Goal: Information Seeking & Learning: Learn about a topic

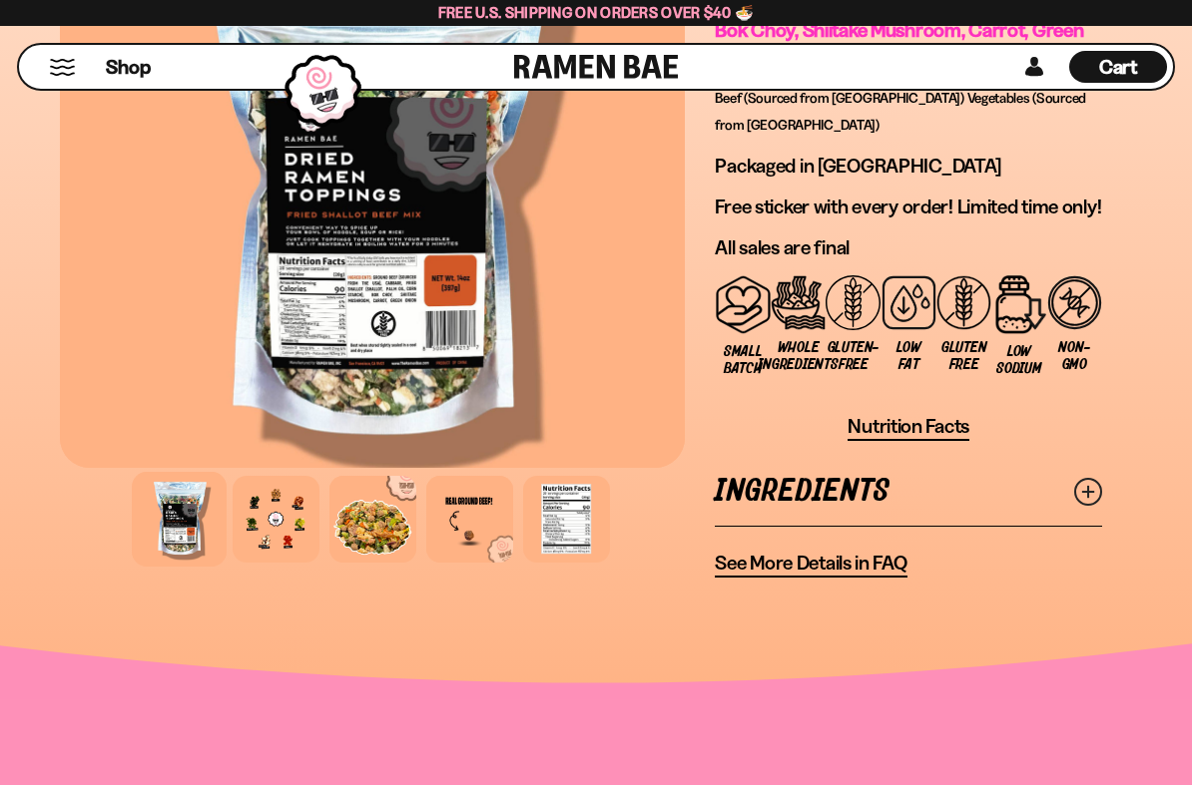
scroll to position [2115, 0]
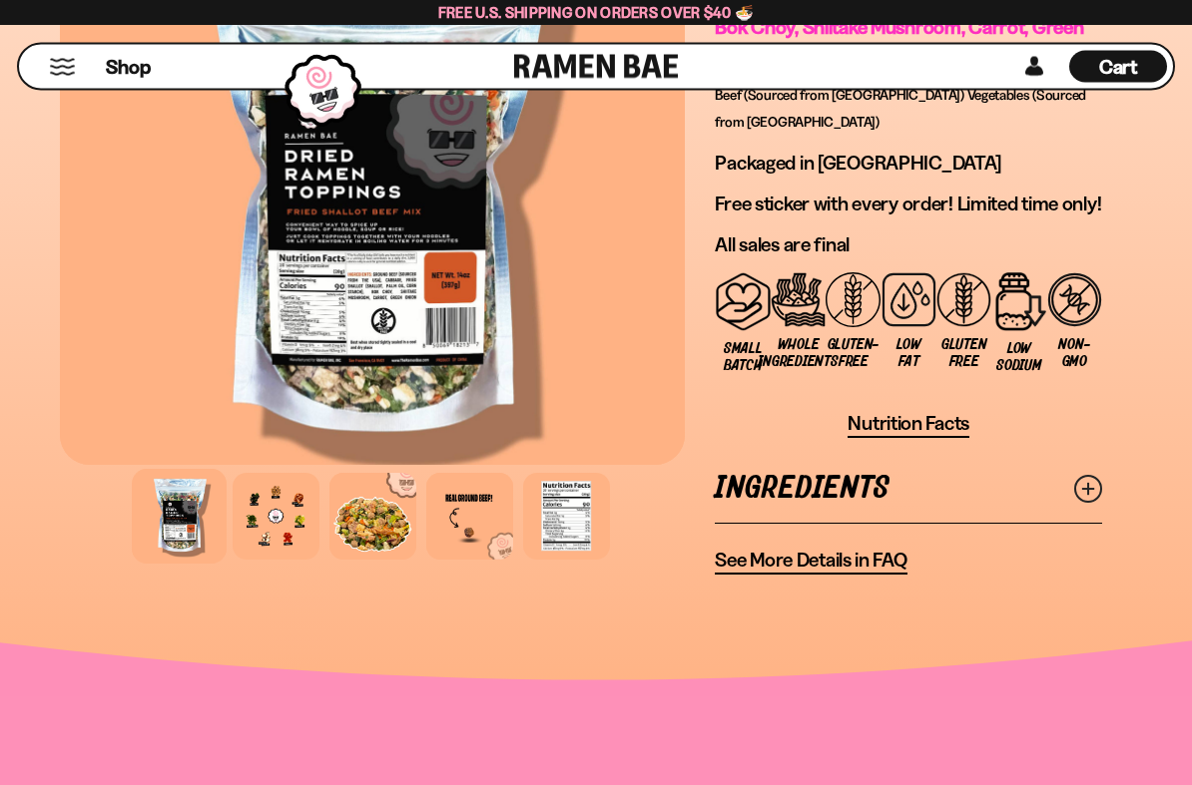
click at [262, 525] on div at bounding box center [276, 517] width 87 height 87
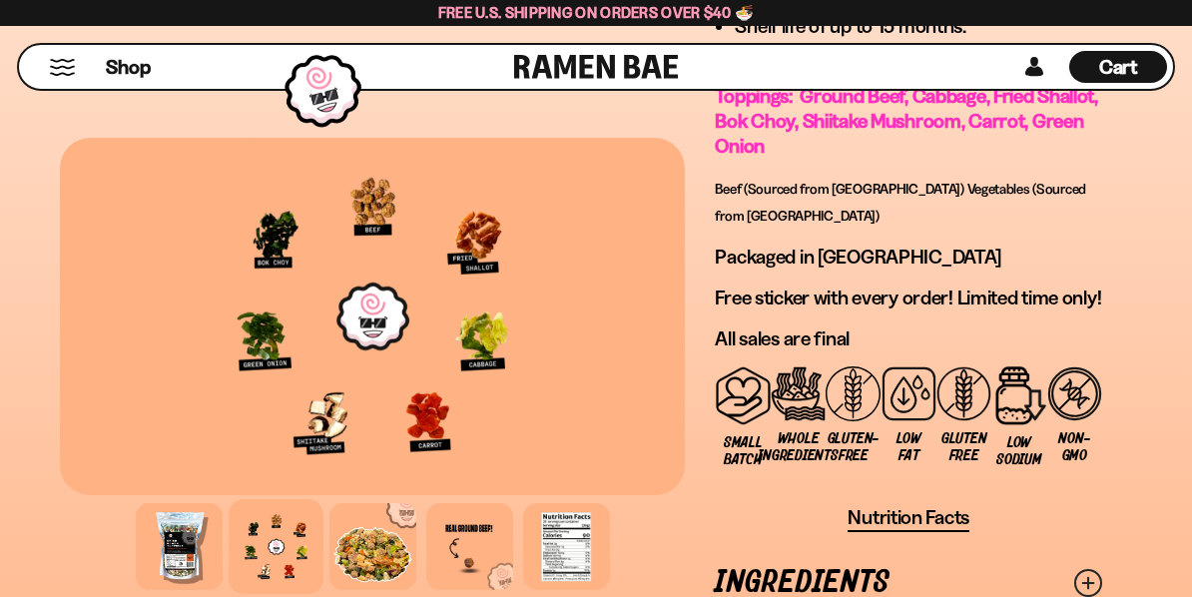
scroll to position [2003, 0]
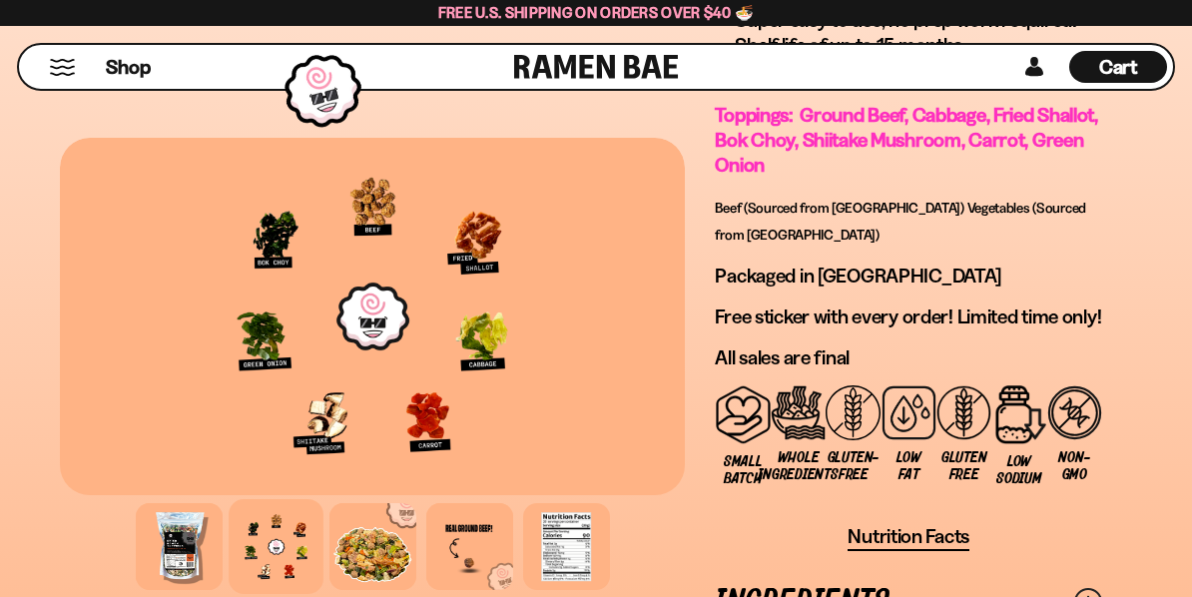
click at [253, 564] on div at bounding box center [276, 546] width 95 height 95
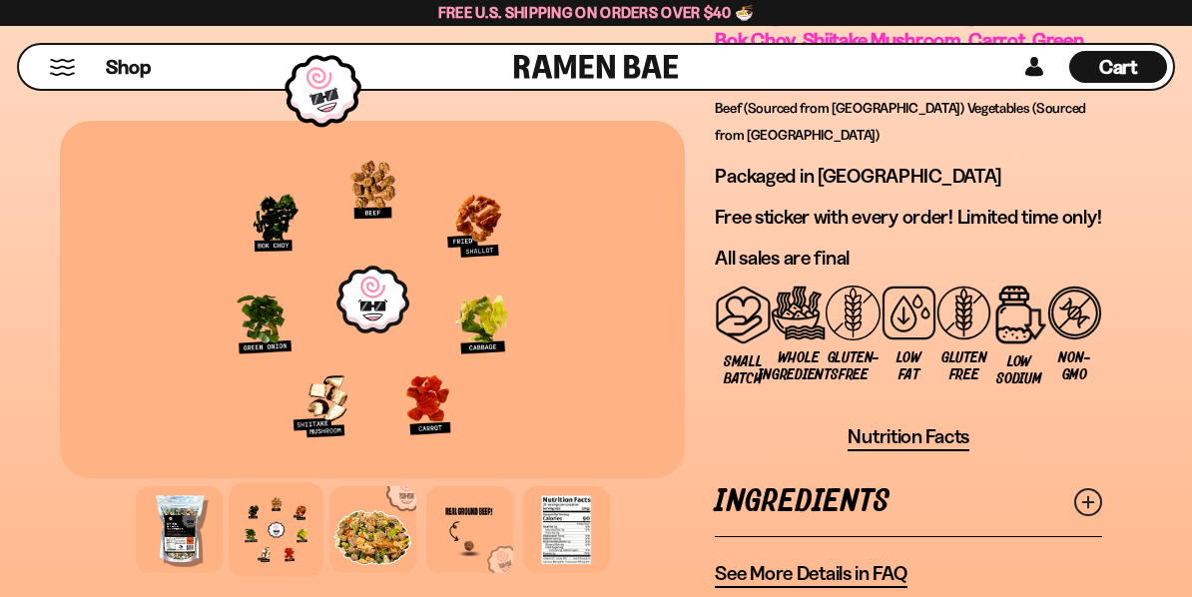
scroll to position [2101, 0]
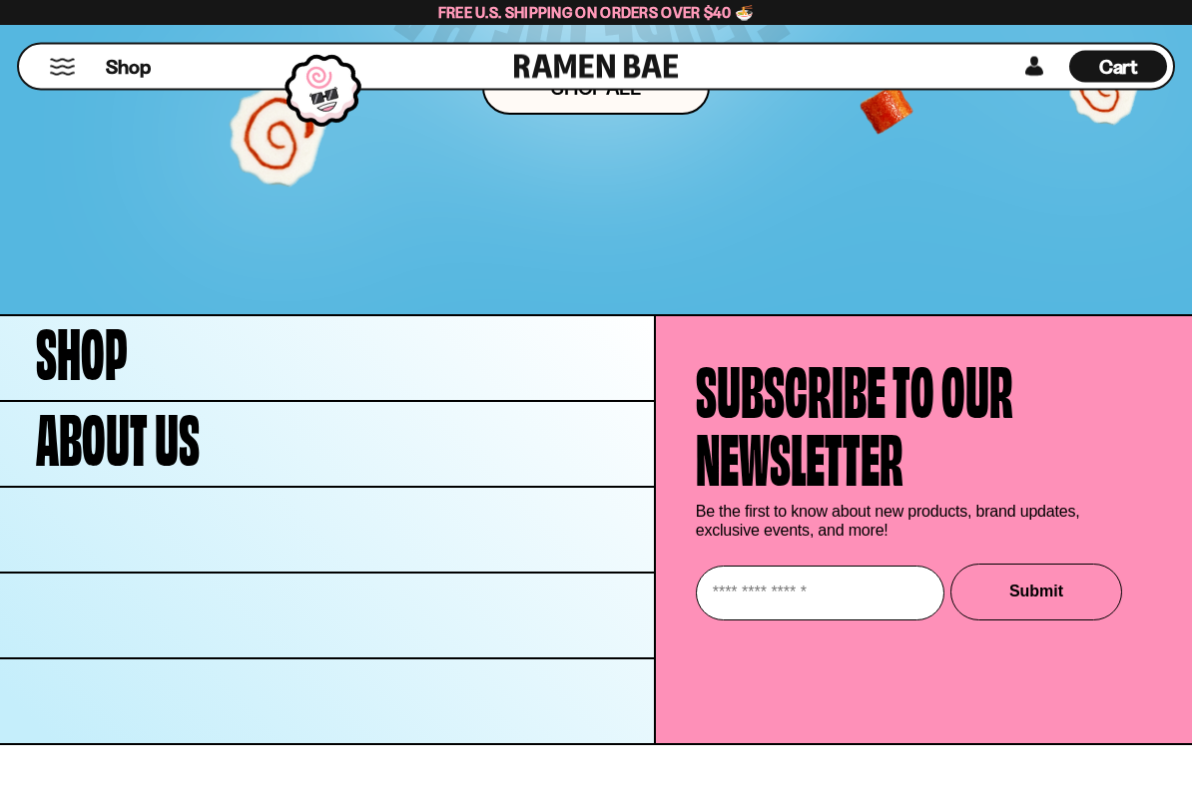
scroll to position [9266, 0]
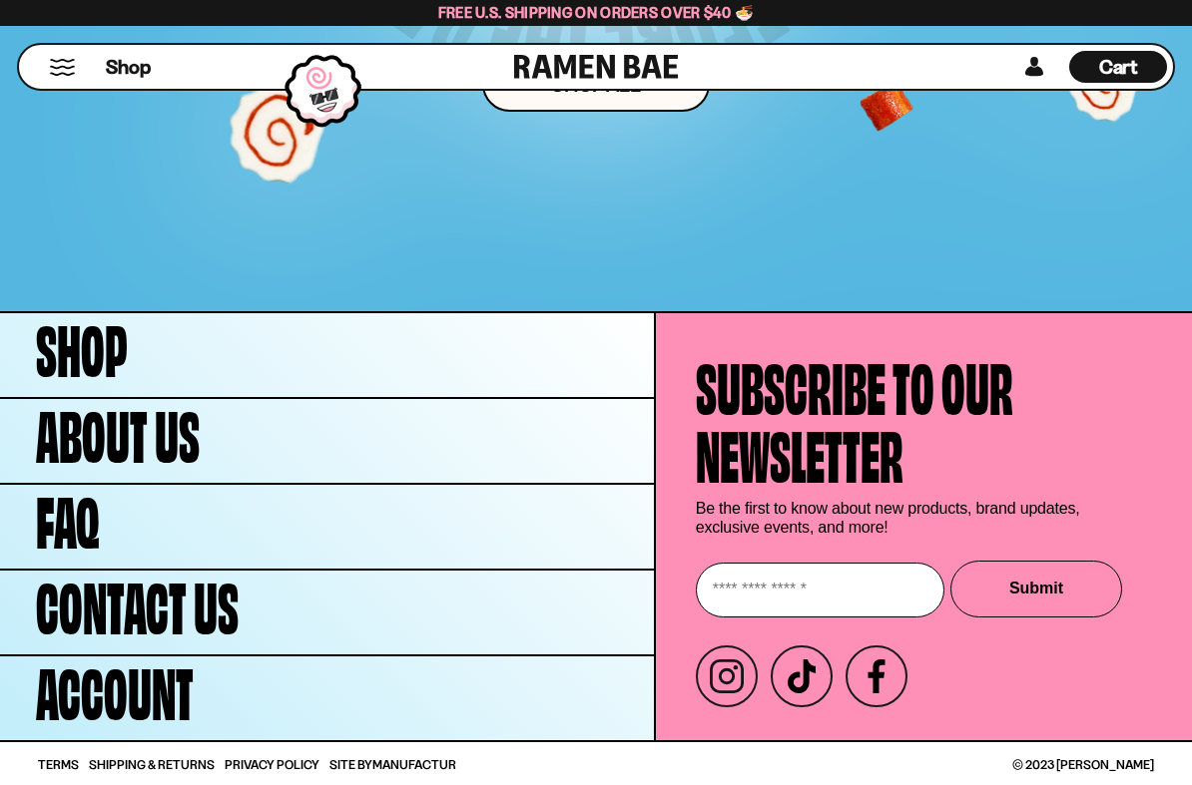
click at [51, 521] on span "FAQ" at bounding box center [68, 517] width 64 height 68
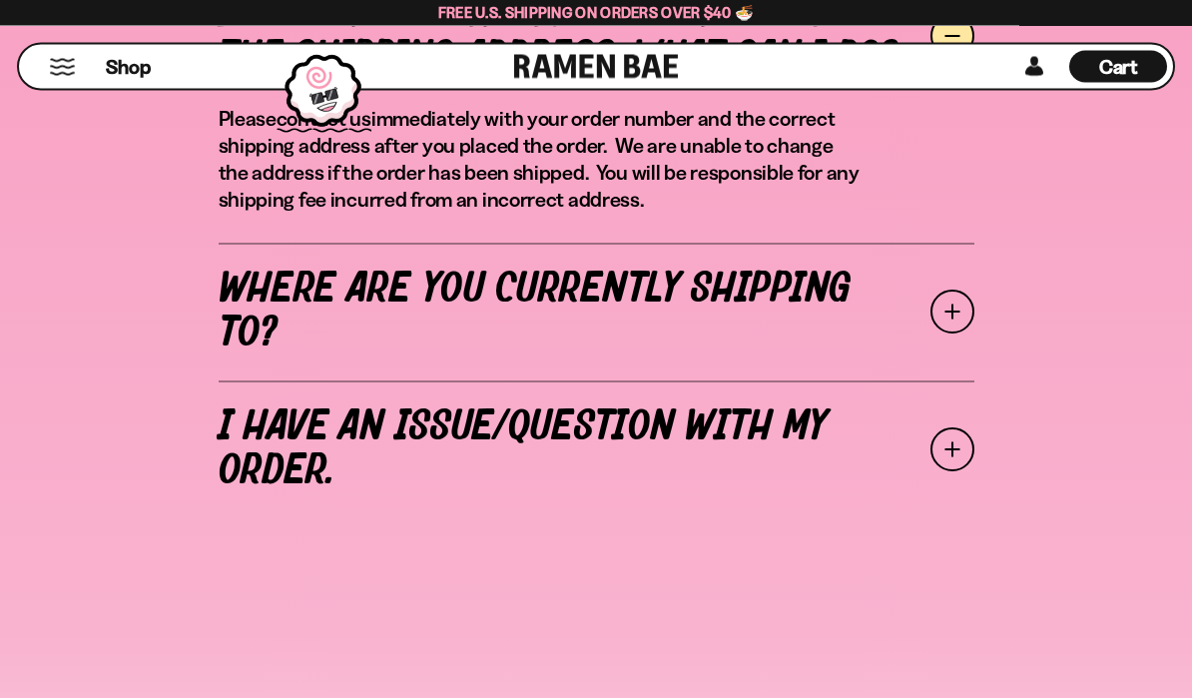
scroll to position [855, 0]
click at [272, 296] on link "Where are you currently shipping to?" at bounding box center [597, 312] width 756 height 138
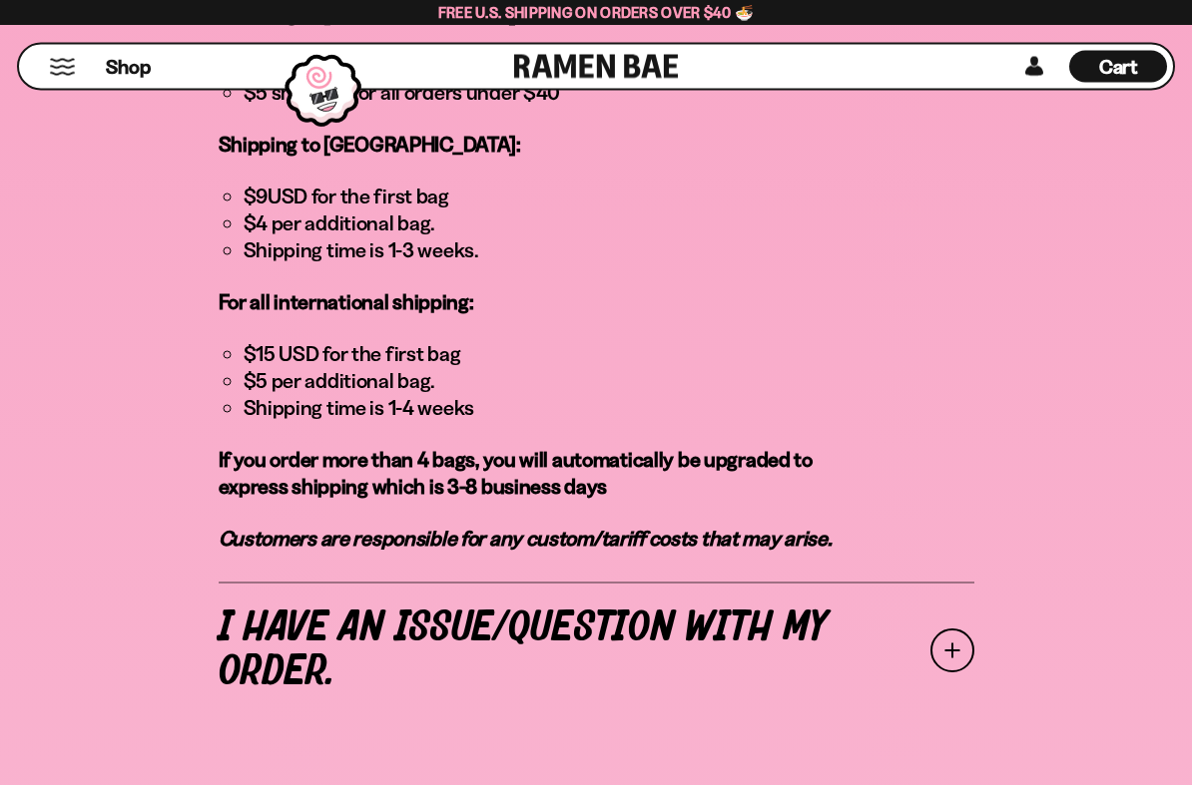
scroll to position [1689, 0]
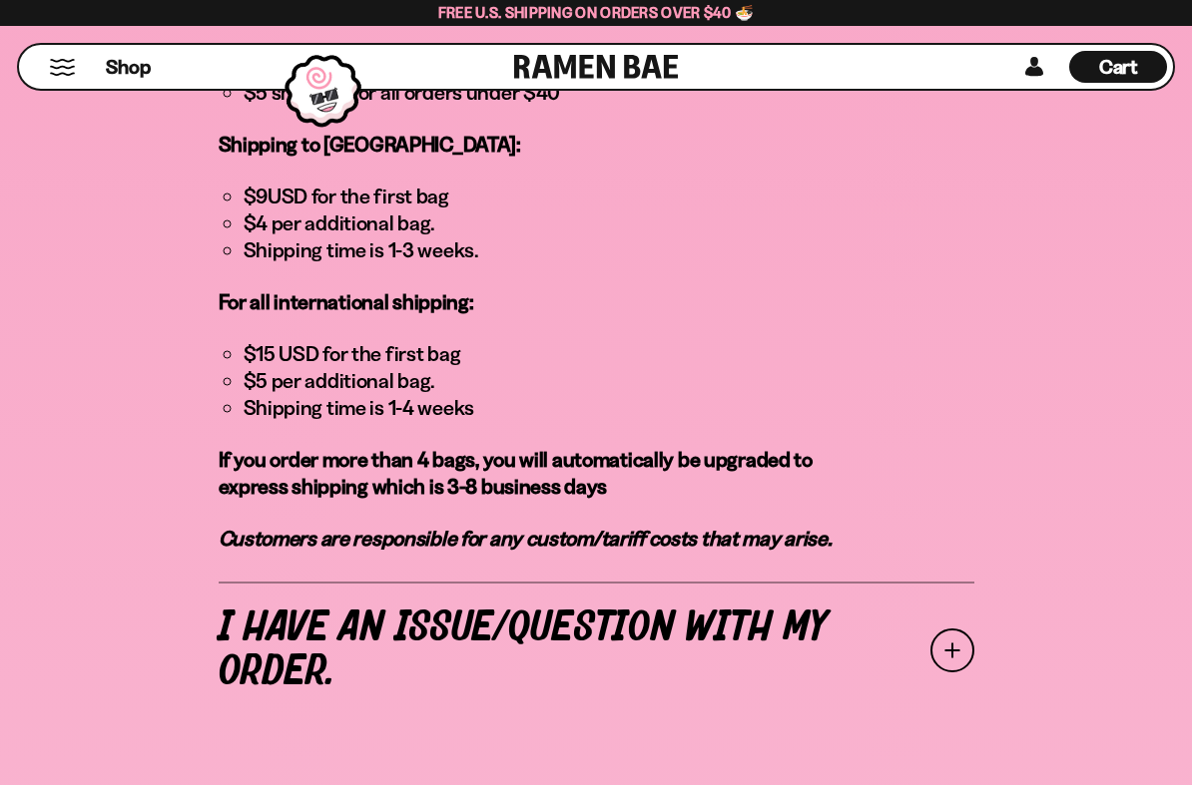
click at [272, 582] on link "I have an issue/question with my order." at bounding box center [597, 651] width 756 height 138
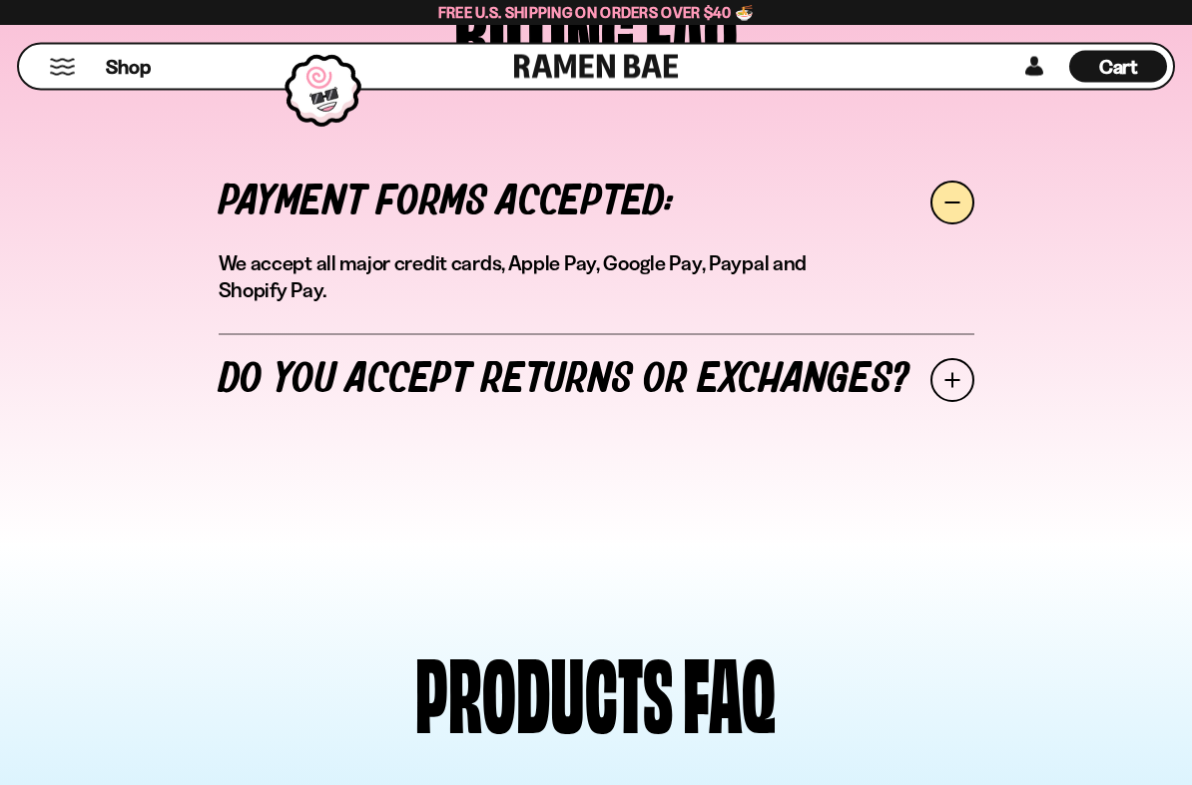
scroll to position [1525, 0]
click at [280, 367] on link "Do you accept returns or exchanges?" at bounding box center [597, 380] width 756 height 94
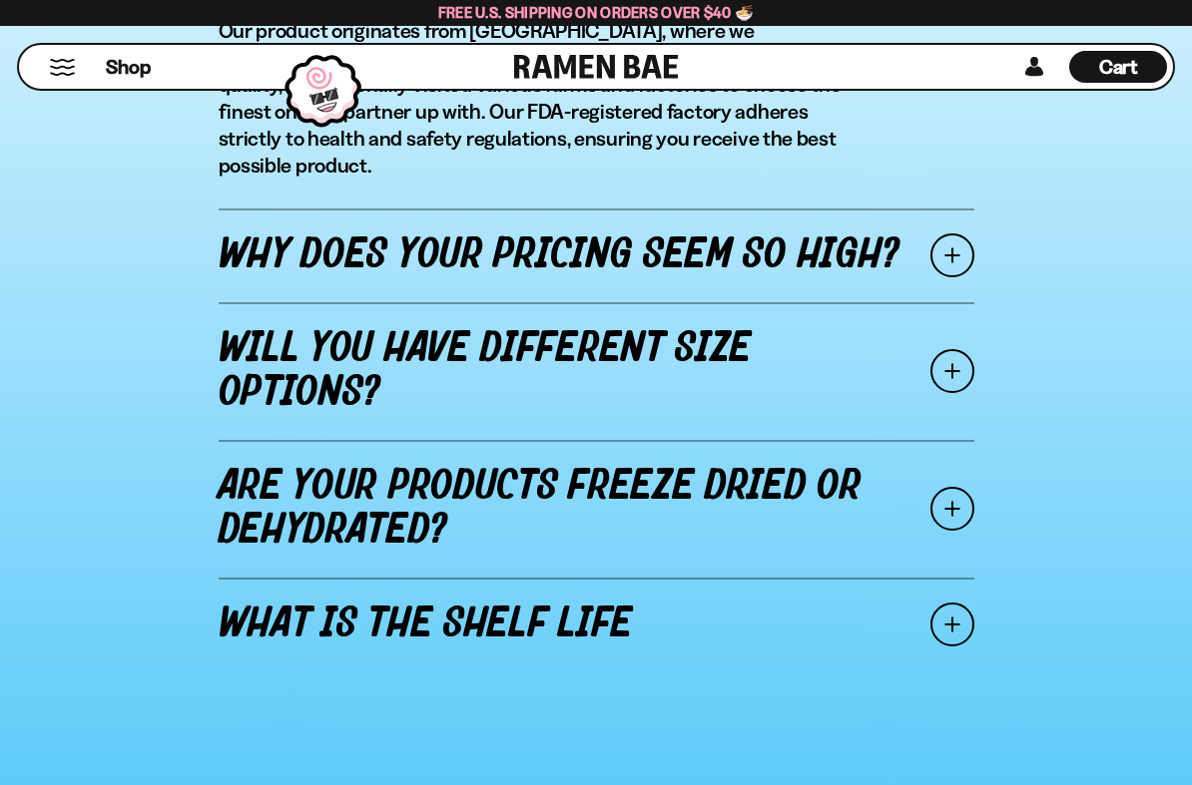
scroll to position [2554, 0]
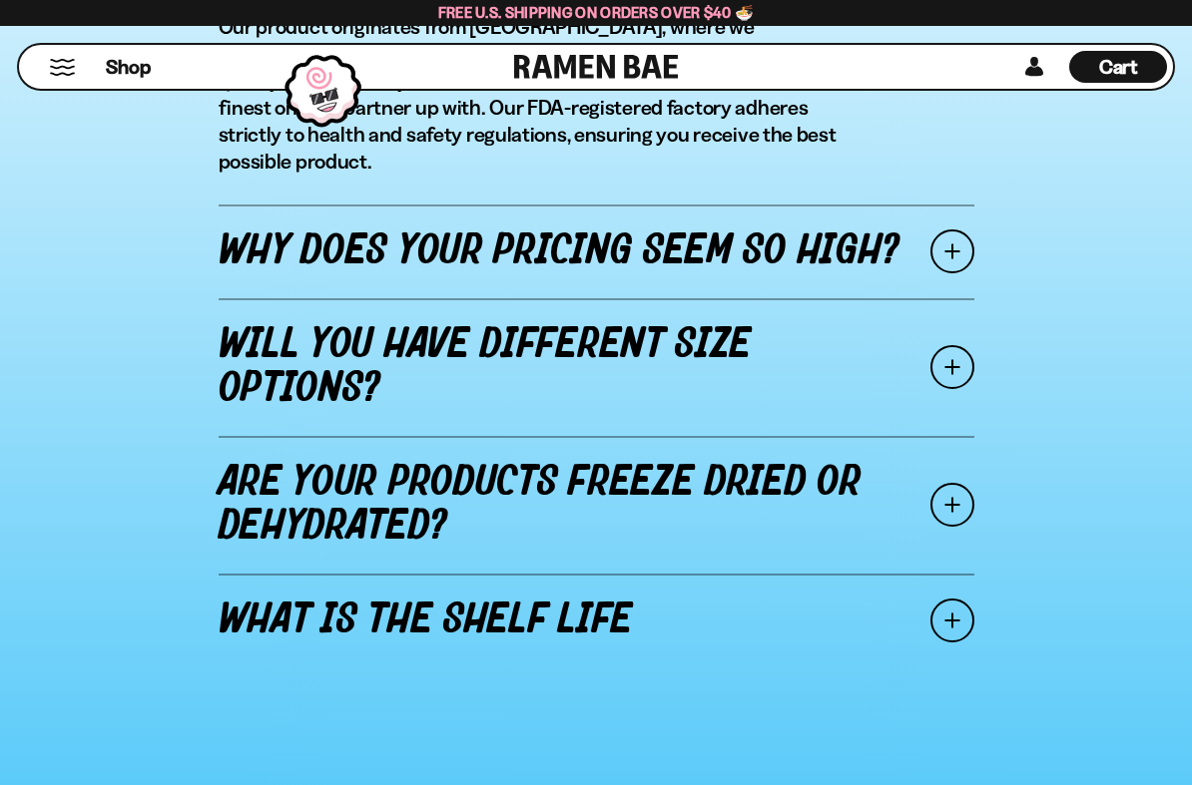
click at [271, 327] on link "Will you have different size options?" at bounding box center [597, 367] width 756 height 138
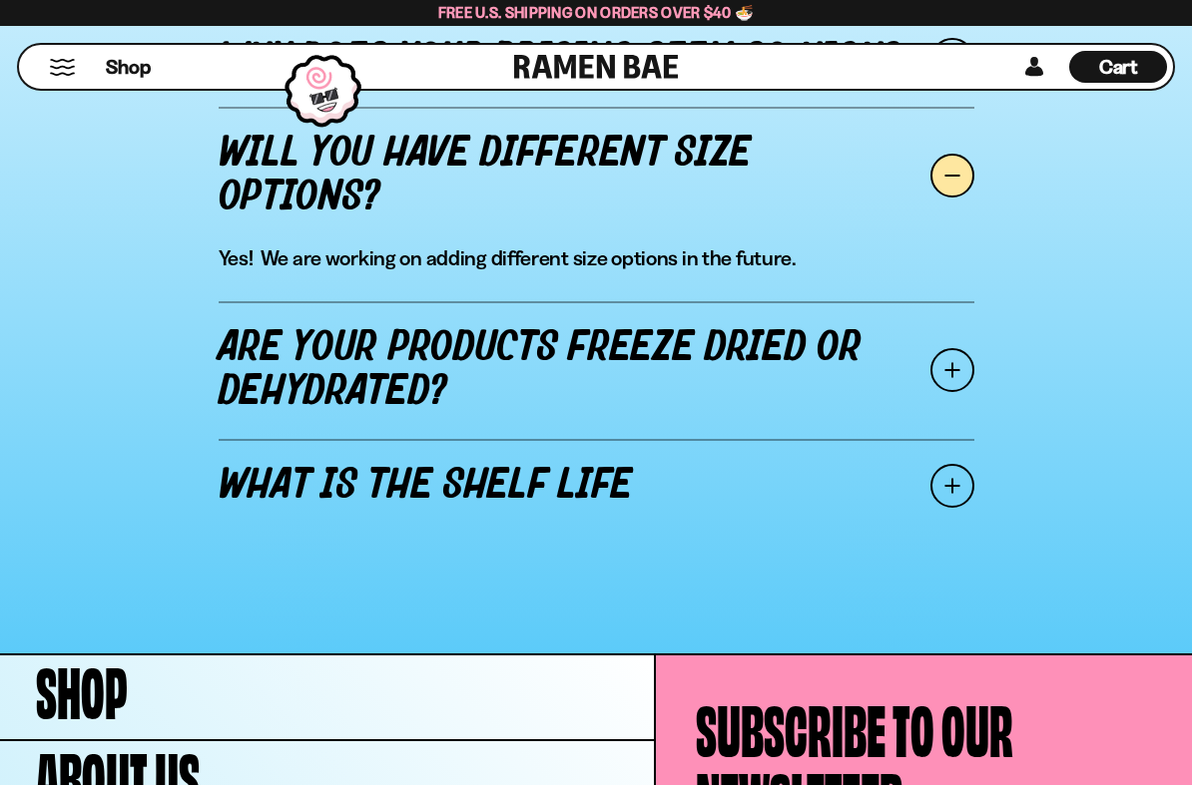
click at [254, 362] on link "Are your products freeze dried or dehydrated?" at bounding box center [597, 370] width 756 height 138
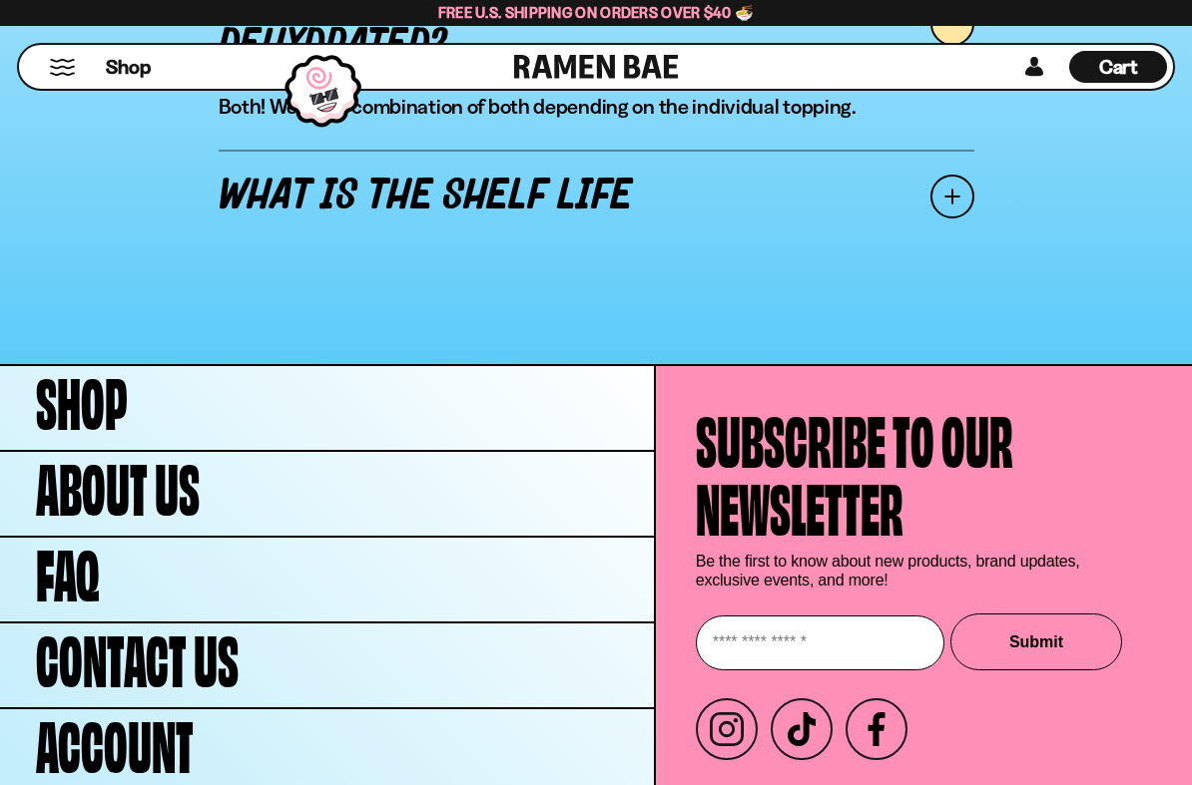
scroll to position [2895, 0]
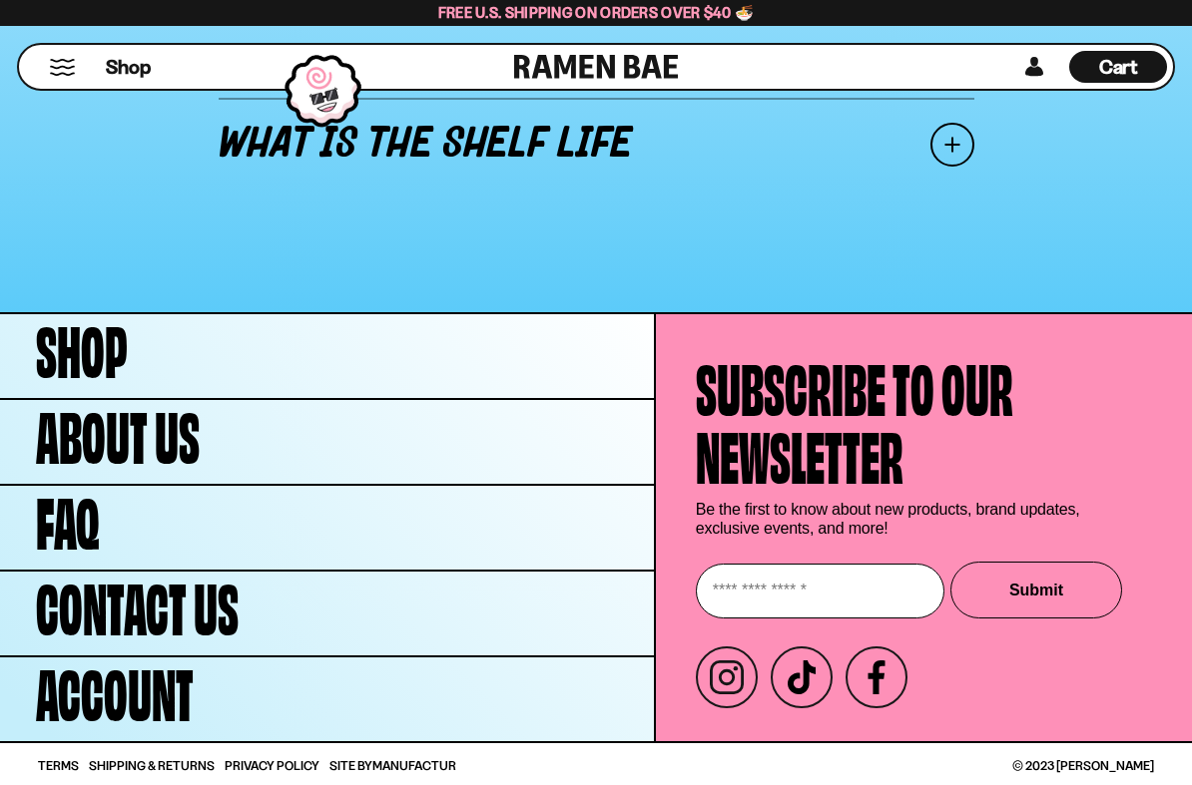
click at [69, 358] on span "Shop" at bounding box center [82, 346] width 92 height 68
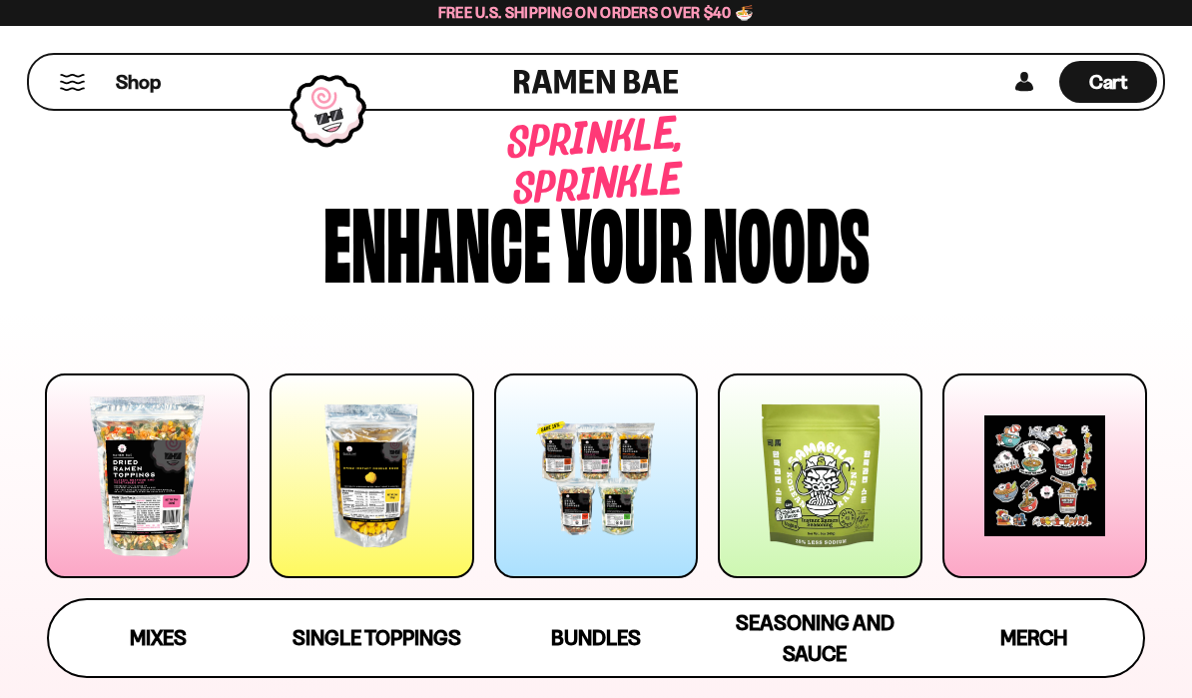
click at [552, 472] on div at bounding box center [596, 475] width 205 height 205
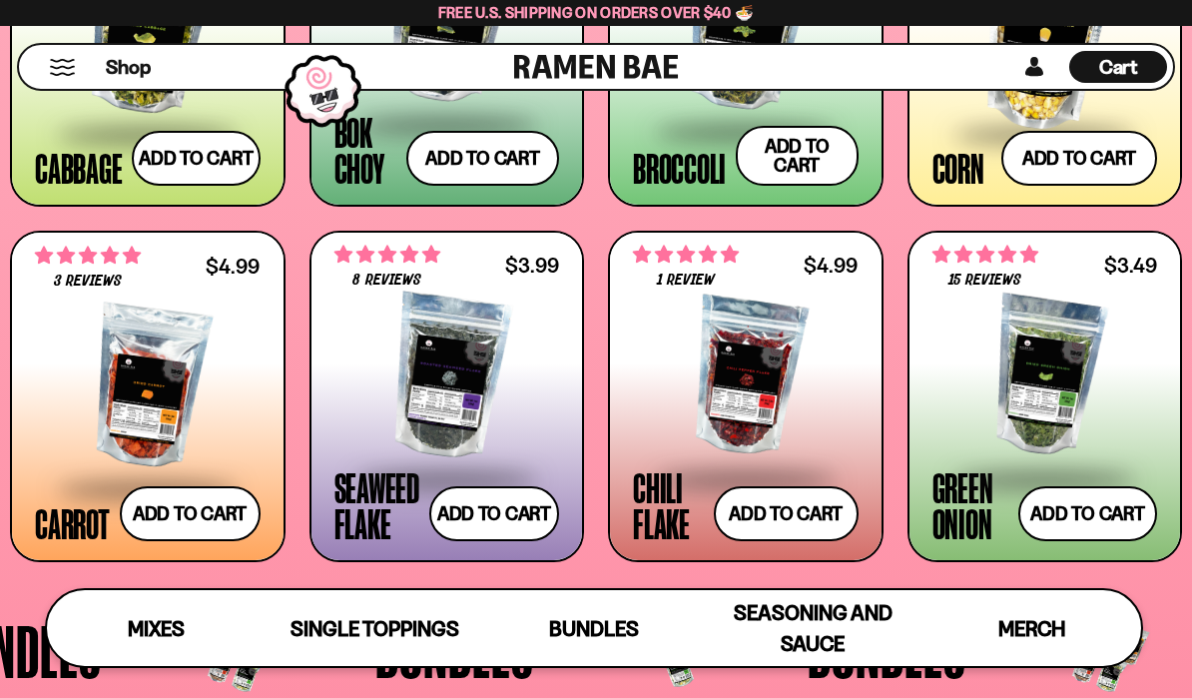
scroll to position [2834, 0]
